Goal: Information Seeking & Learning: Understand process/instructions

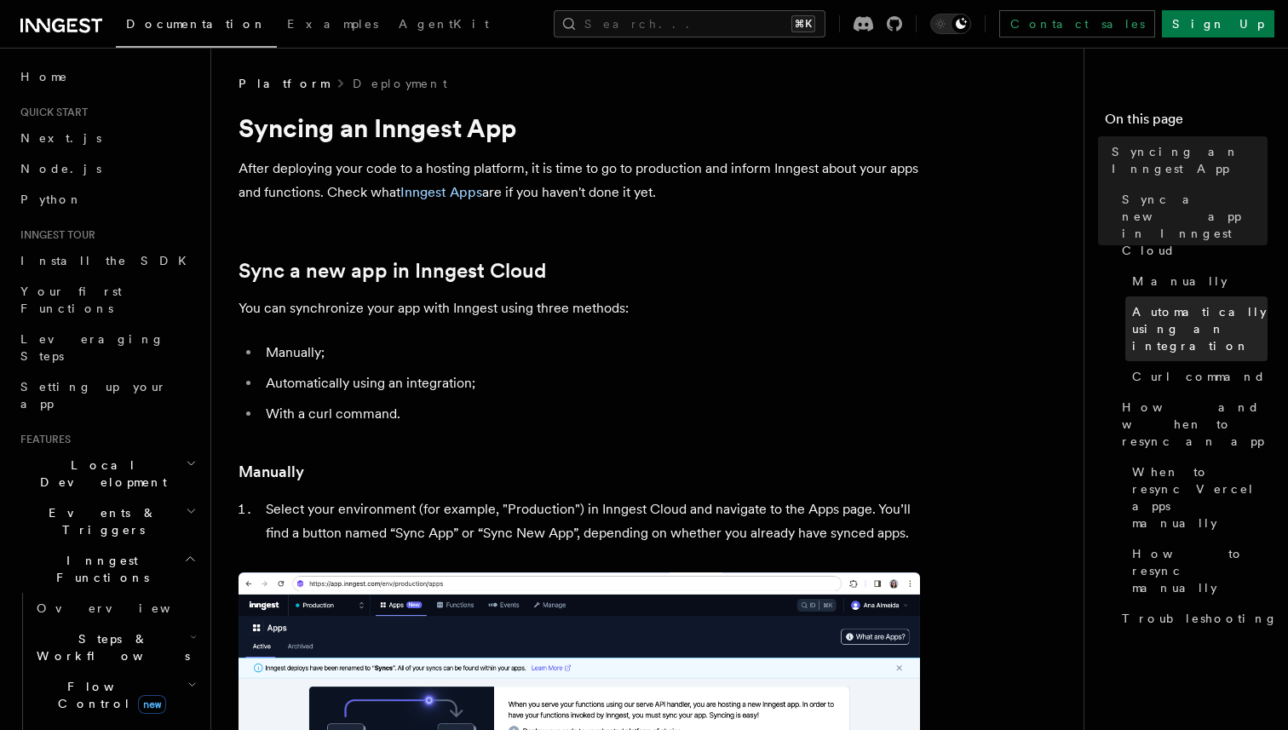
click at [1203, 303] on span "Automatically using an integration" at bounding box center [1199, 328] width 135 height 51
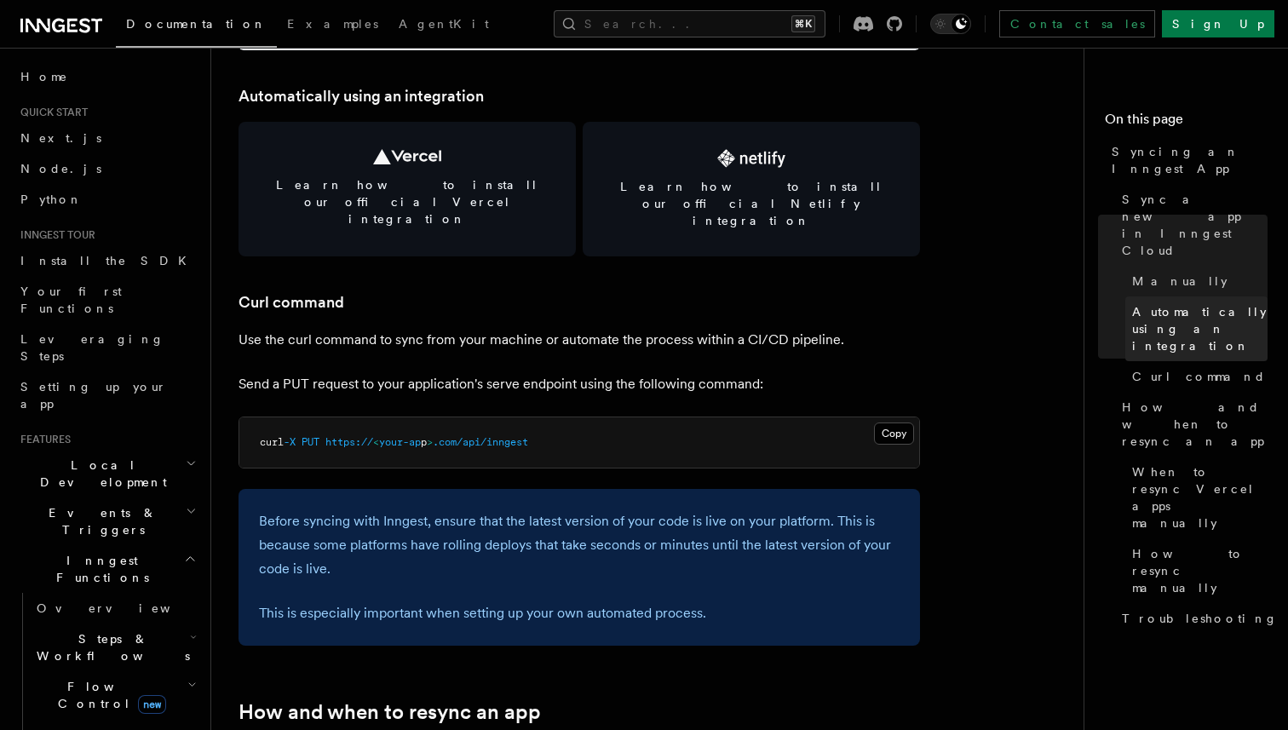
scroll to position [2365, 0]
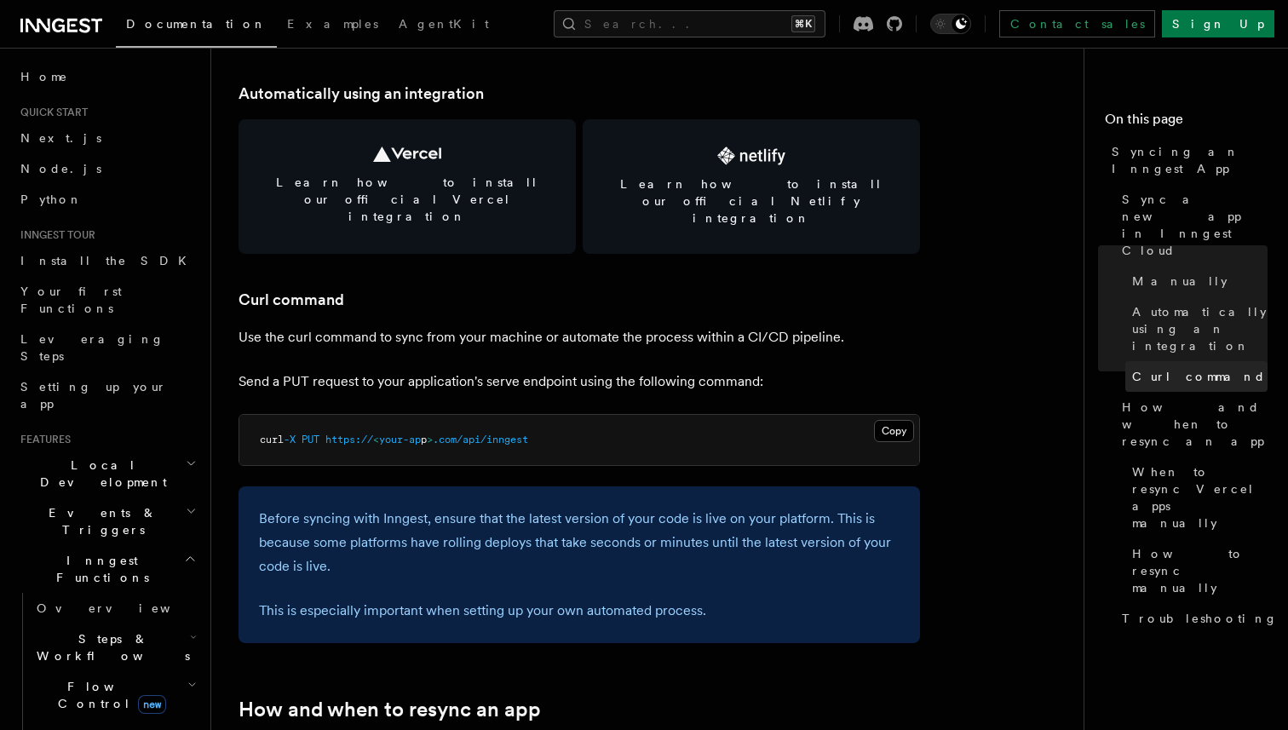
click at [1202, 368] on span "Curl command" at bounding box center [1199, 376] width 134 height 17
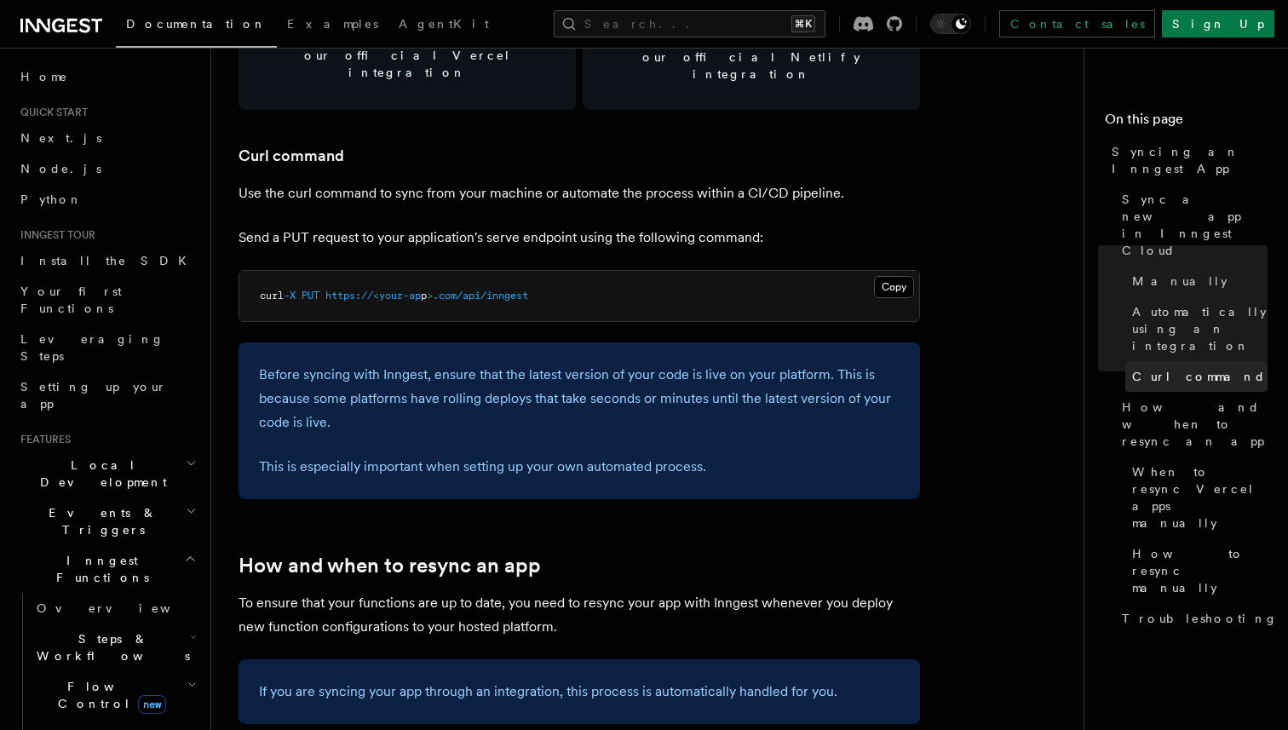
scroll to position [2537, 0]
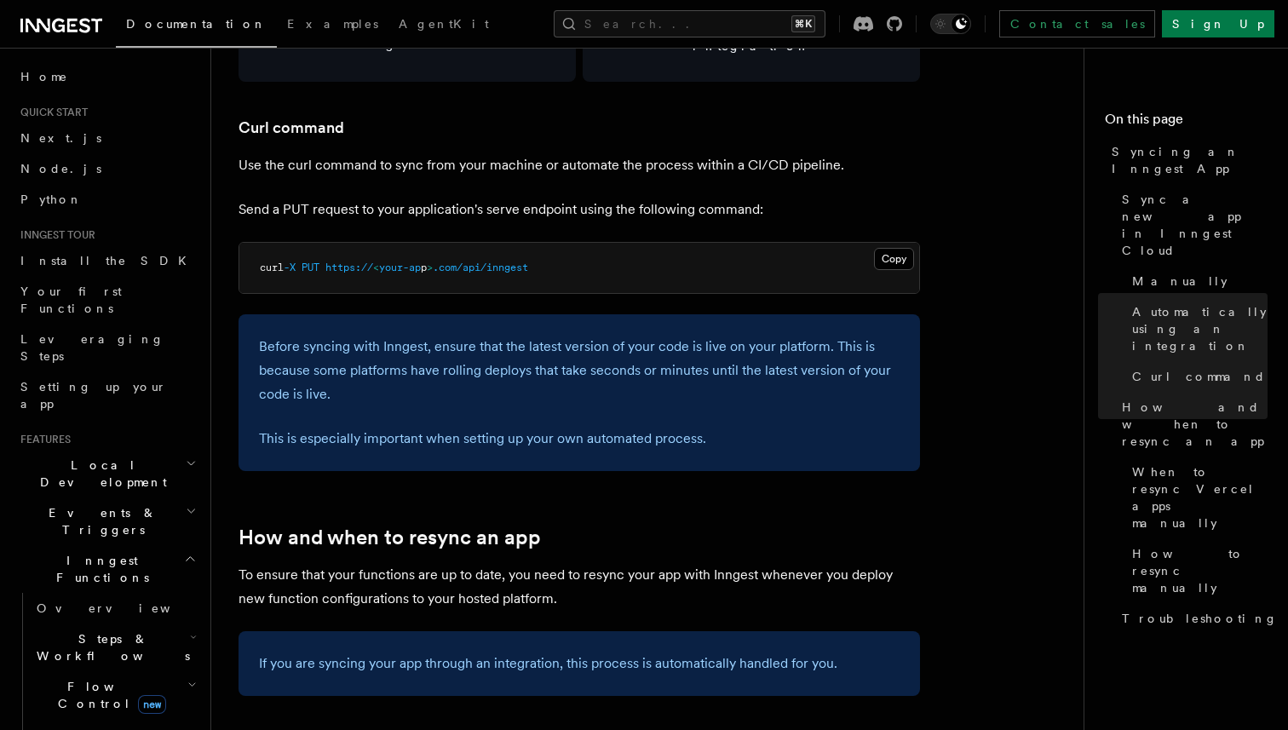
click at [813, 198] on p "Send a PUT request to your application's serve endpoint using the following com…" at bounding box center [578, 210] width 681 height 24
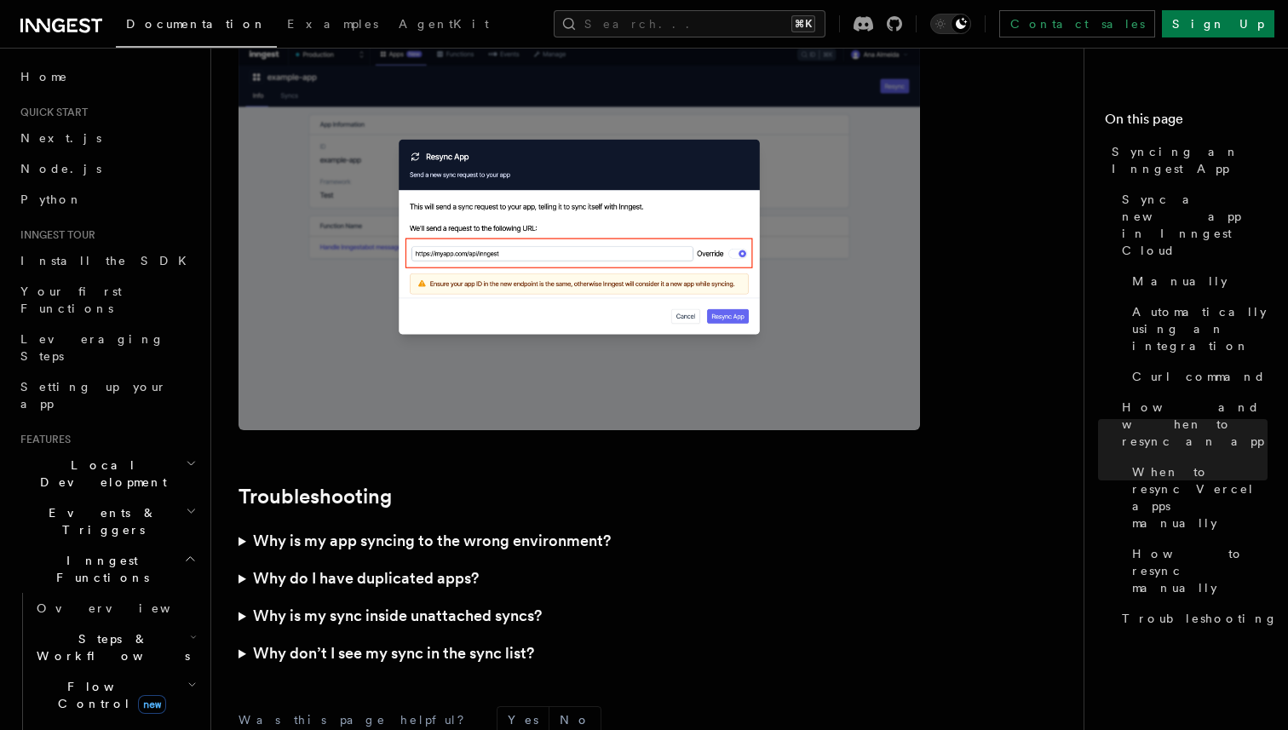
scroll to position [4735, 0]
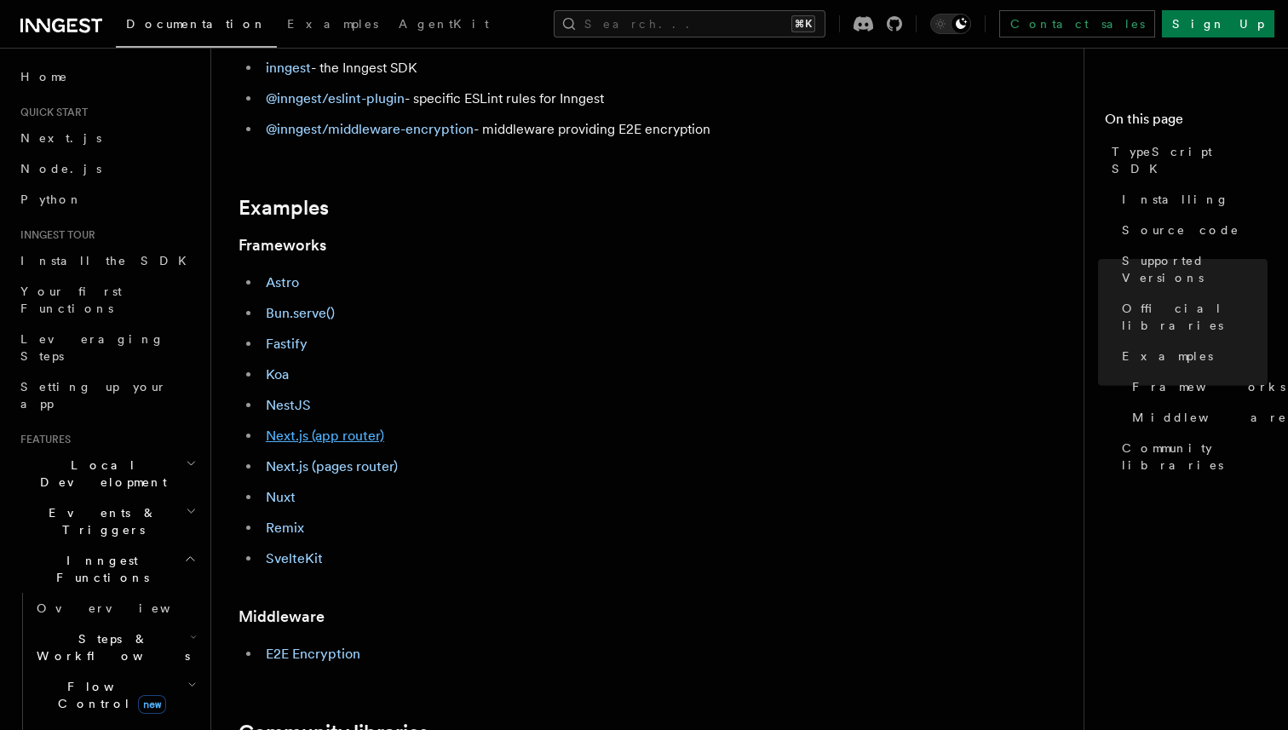
scroll to position [604, 0]
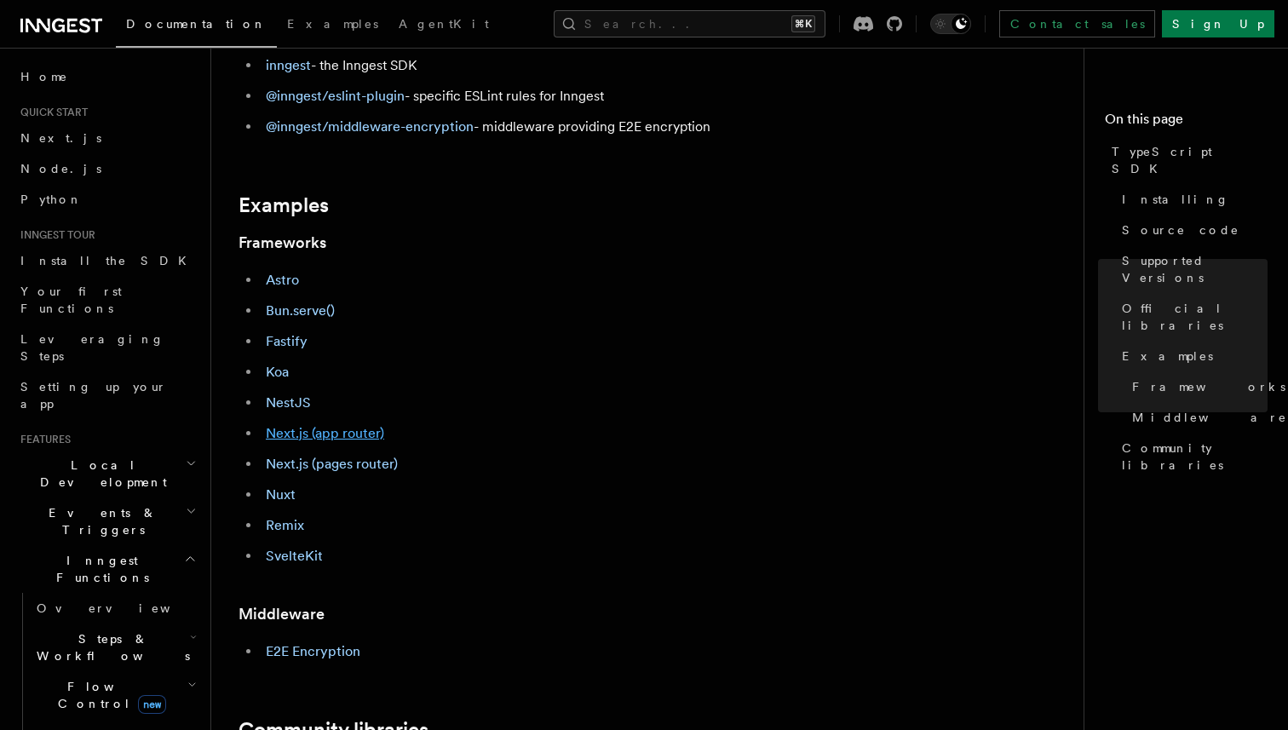
click at [365, 436] on link "Next.js (app router)" at bounding box center [325, 433] width 118 height 16
